Goal: Task Accomplishment & Management: Use online tool/utility

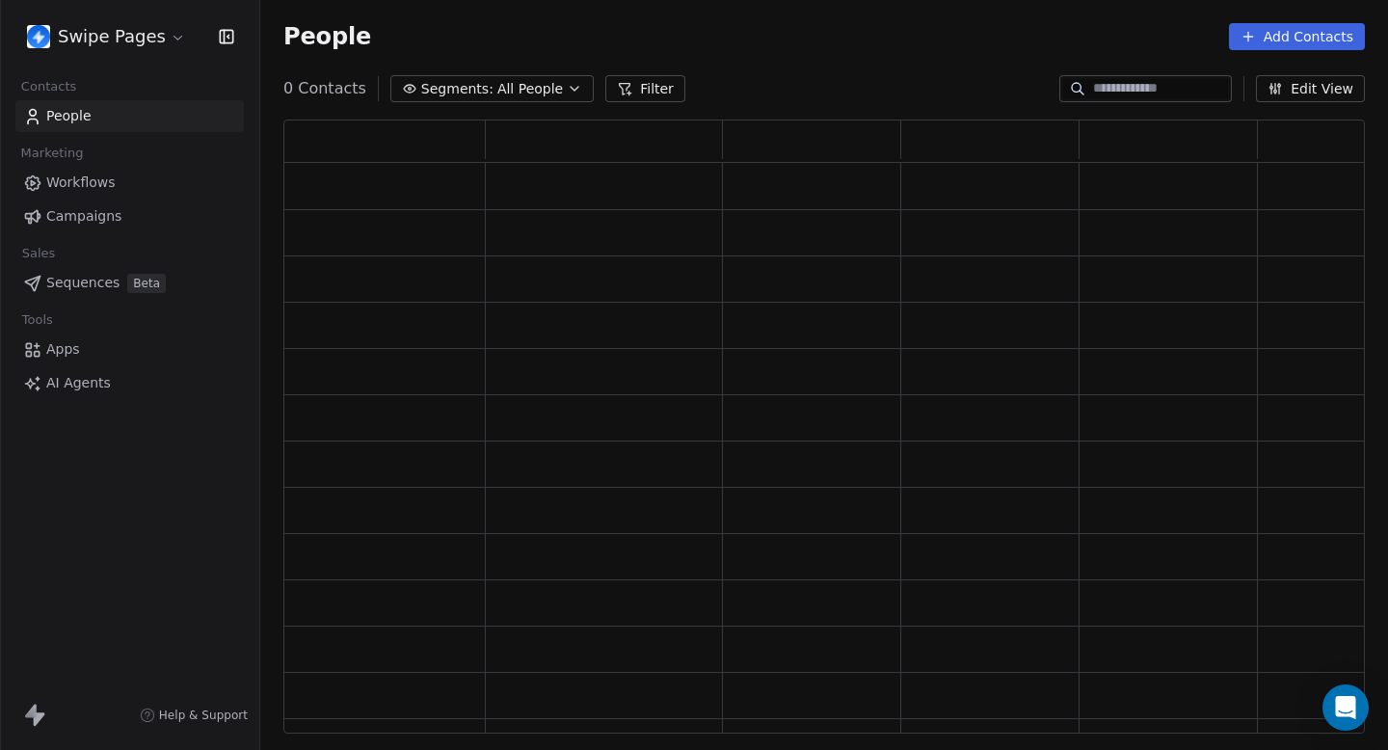
scroll to position [614, 1082]
click at [124, 174] on link "Workflows" at bounding box center [129, 183] width 229 height 32
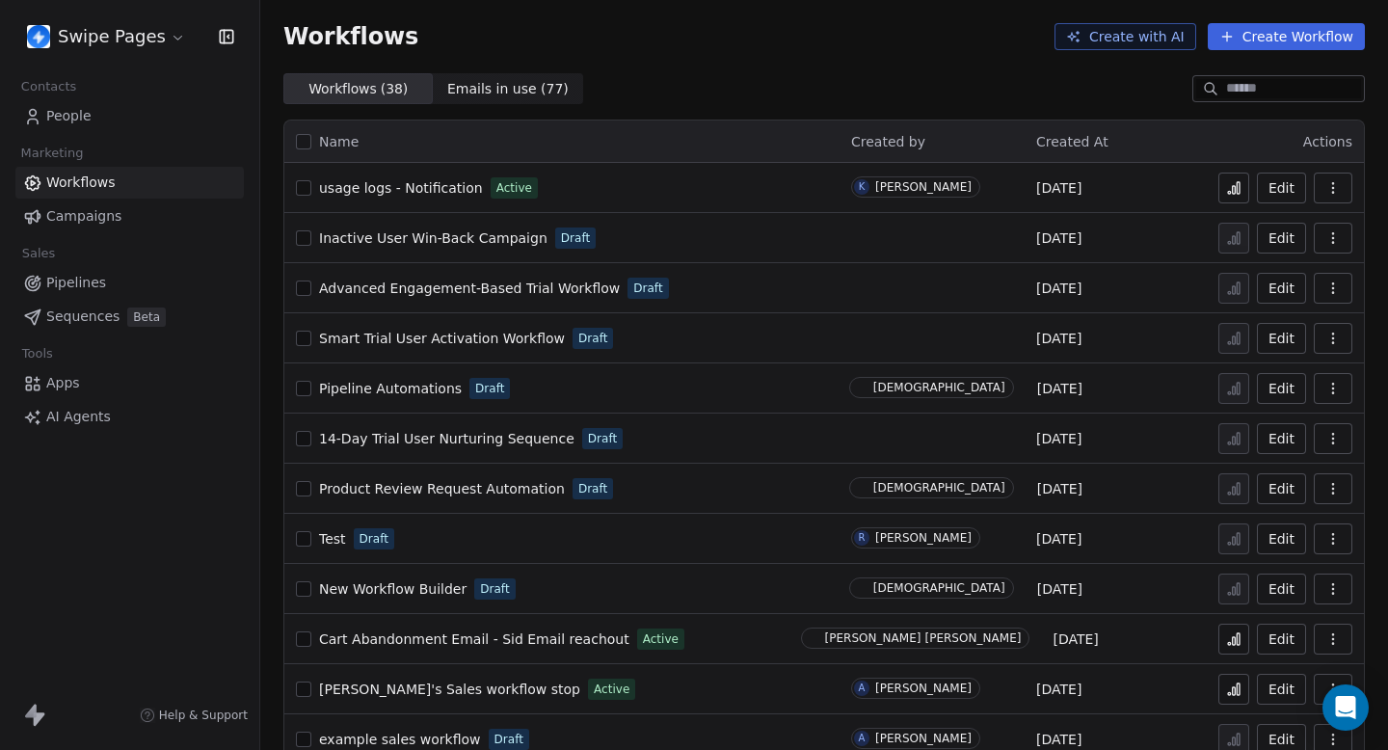
click at [417, 188] on span "usage logs - Notification" at bounding box center [401, 187] width 164 height 15
click at [1240, 182] on icon at bounding box center [1238, 188] width 3 height 12
